Goal: Task Accomplishment & Management: Manage account settings

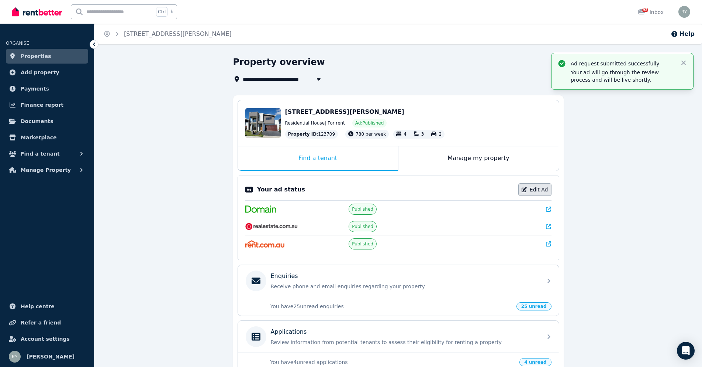
click at [537, 189] on link "Edit Ad" at bounding box center [535, 189] width 33 height 13
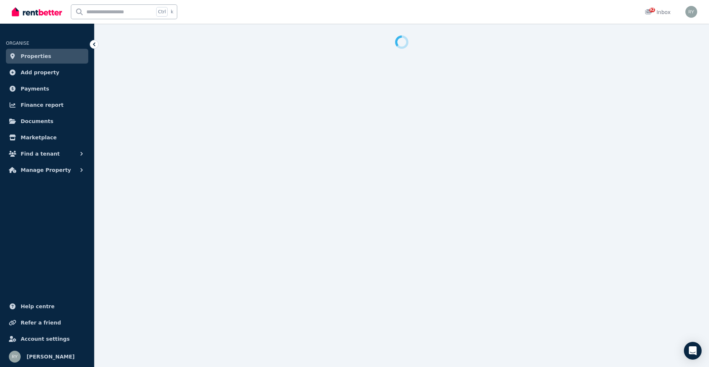
select select "**********"
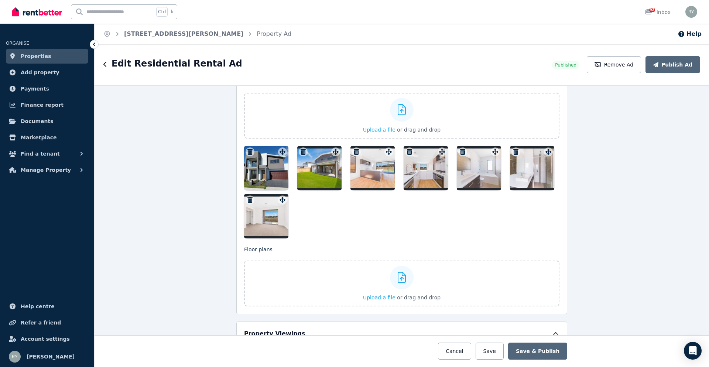
scroll to position [886, 0]
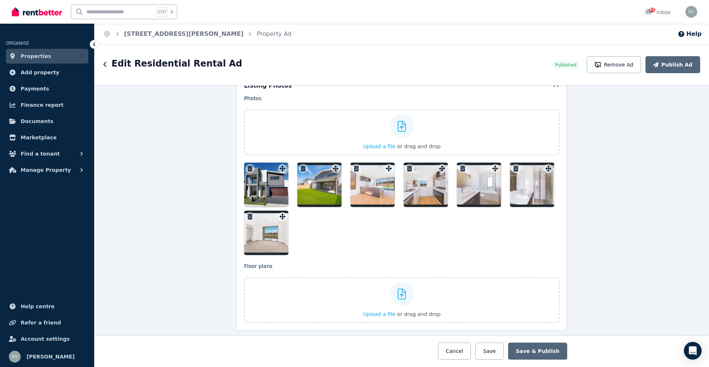
click at [605, 121] on div "**********" at bounding box center [402, 226] width 614 height 282
click at [308, 186] on div at bounding box center [319, 184] width 44 height 44
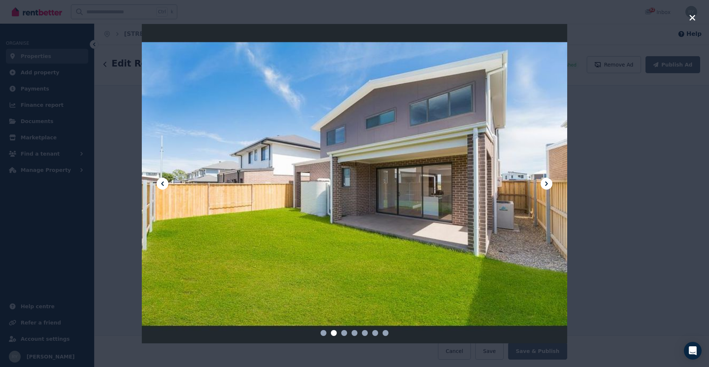
click at [550, 182] on icon at bounding box center [546, 183] width 9 height 9
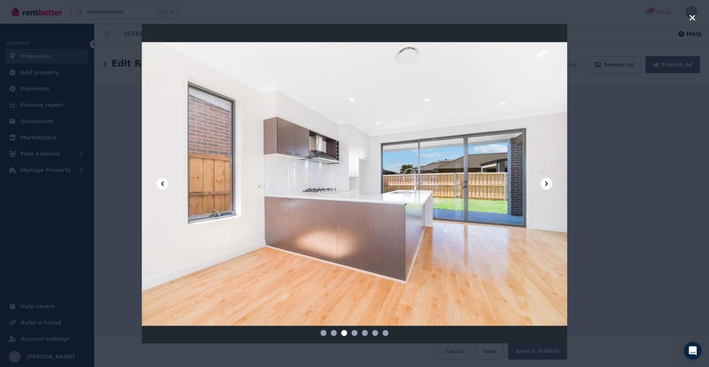
click at [550, 182] on icon at bounding box center [546, 183] width 9 height 9
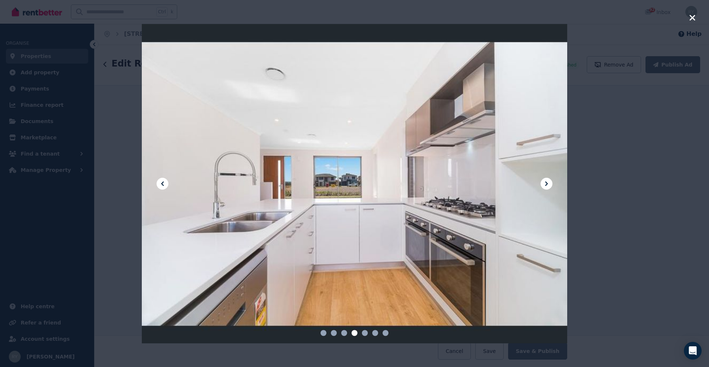
click at [550, 182] on icon at bounding box center [546, 183] width 9 height 9
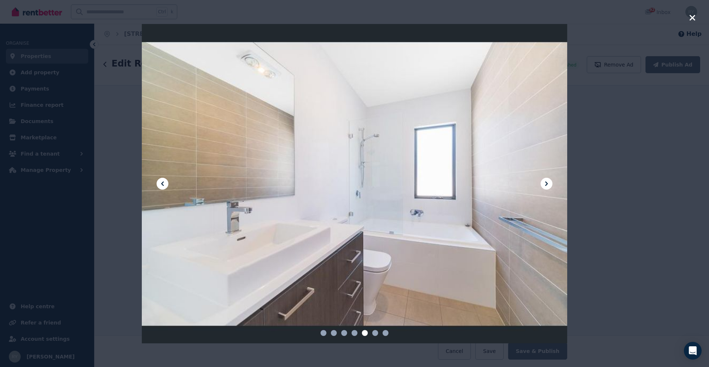
click at [550, 182] on icon at bounding box center [546, 183] width 9 height 9
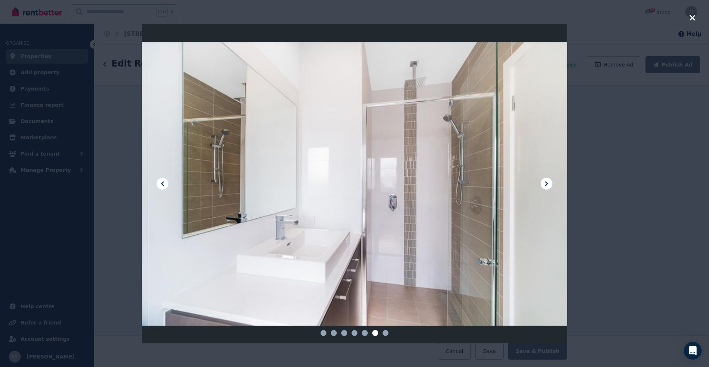
click at [550, 182] on icon at bounding box center [546, 183] width 9 height 9
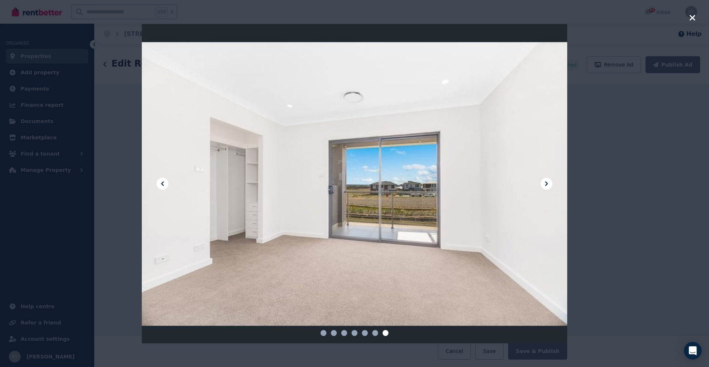
click at [615, 181] on div at bounding box center [354, 183] width 709 height 367
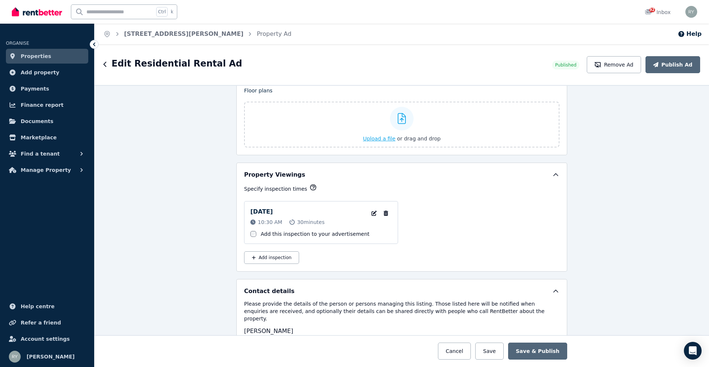
scroll to position [1107, 0]
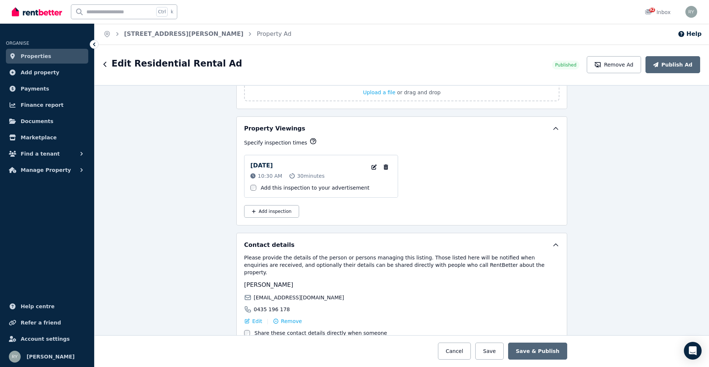
click at [94, 42] on icon at bounding box center [93, 44] width 7 height 7
